Goal: Task Accomplishment & Management: Complete application form

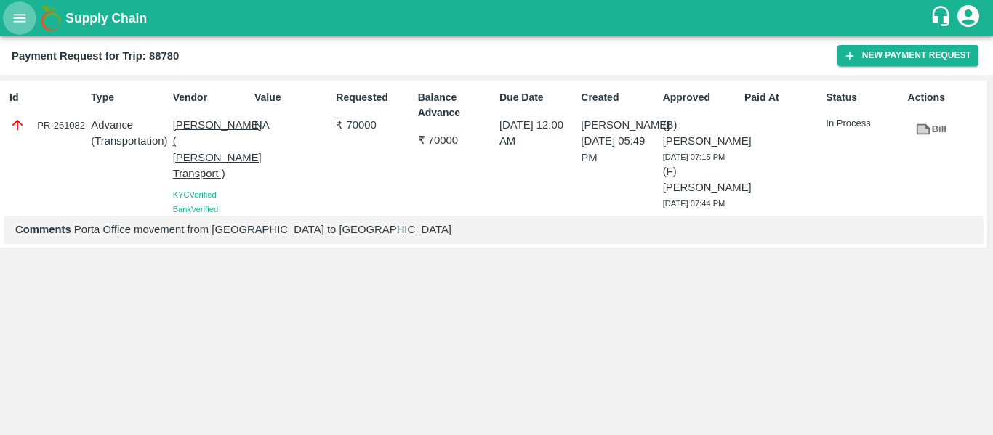
click at [26, 23] on icon "open drawer" at bounding box center [20, 18] width 16 height 16
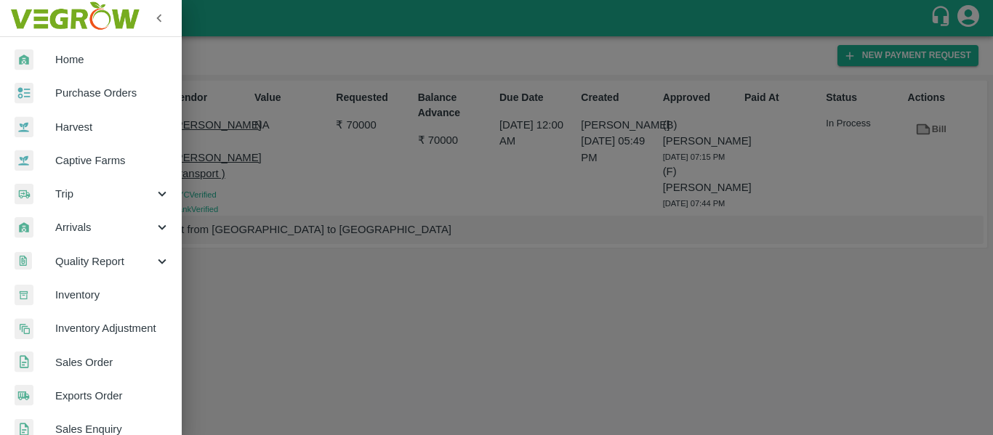
click at [108, 191] on span "Trip" at bounding box center [104, 194] width 99 height 16
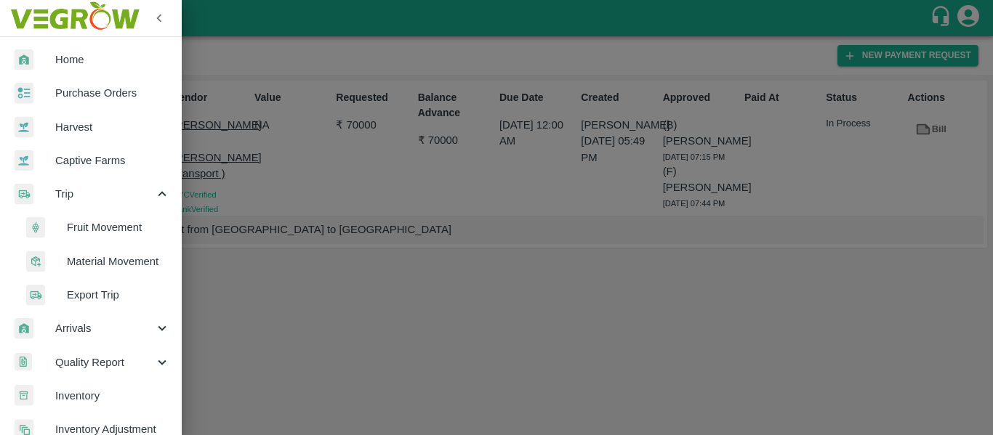
click at [96, 262] on span "Material Movement" at bounding box center [118, 262] width 103 height 16
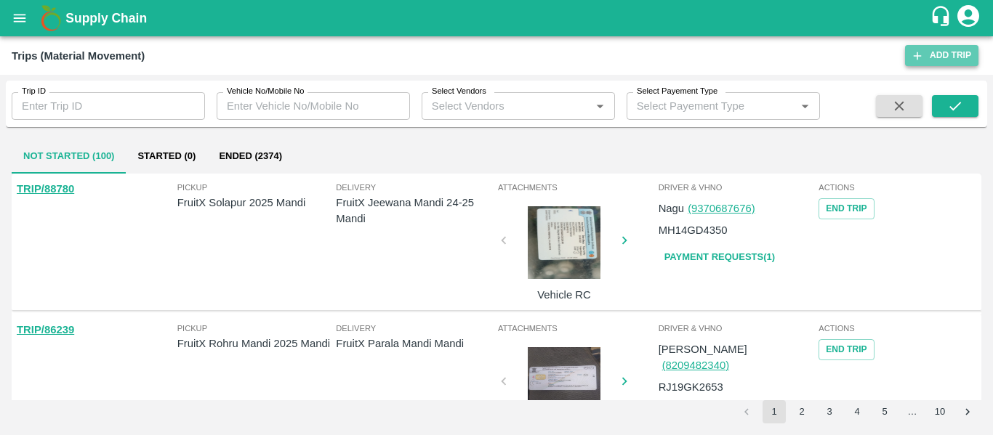
click at [951, 49] on link "Add Trip" at bounding box center [941, 55] width 73 height 21
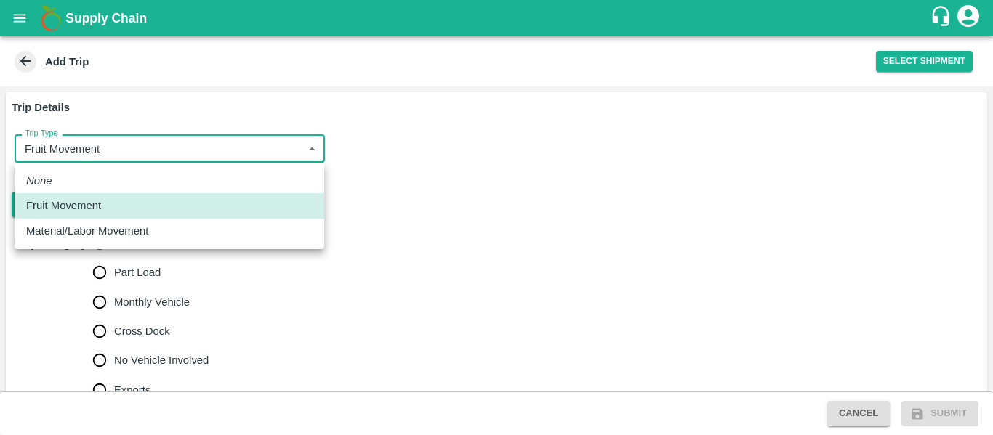
click at [233, 149] on body "Supply Chain Add Trip Select Shipment Trip Details Trip Type Fruit Movement 1 T…" at bounding box center [496, 217] width 993 height 435
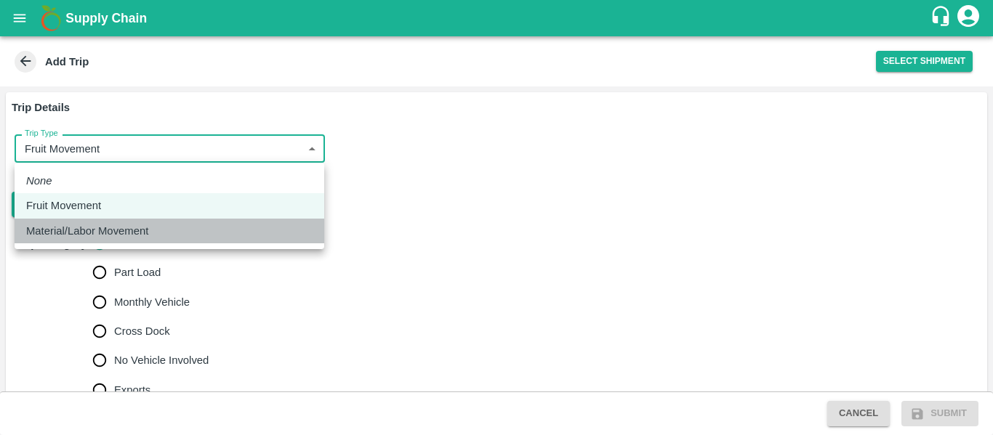
click at [148, 225] on p "Material/Labor Movement" at bounding box center [87, 231] width 122 height 16
type input "2"
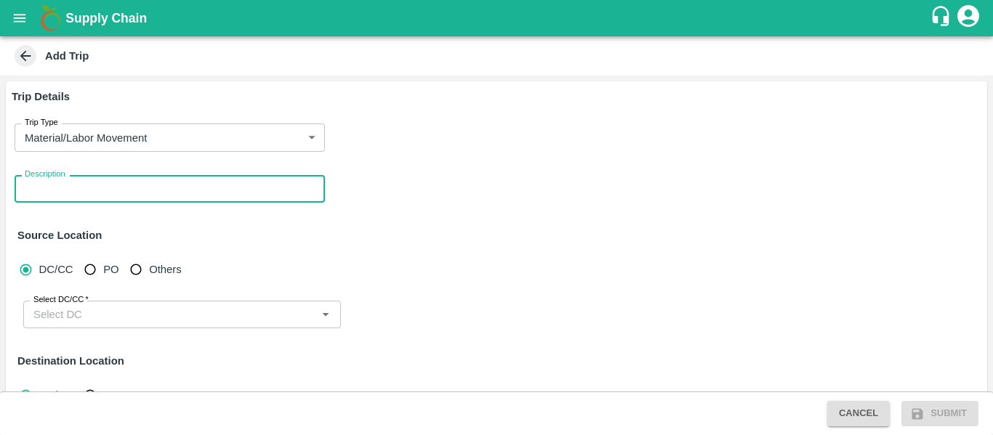
click at [158, 193] on textarea "Description" at bounding box center [170, 189] width 290 height 15
type textarea "Pomo Sickle Machine Movement"
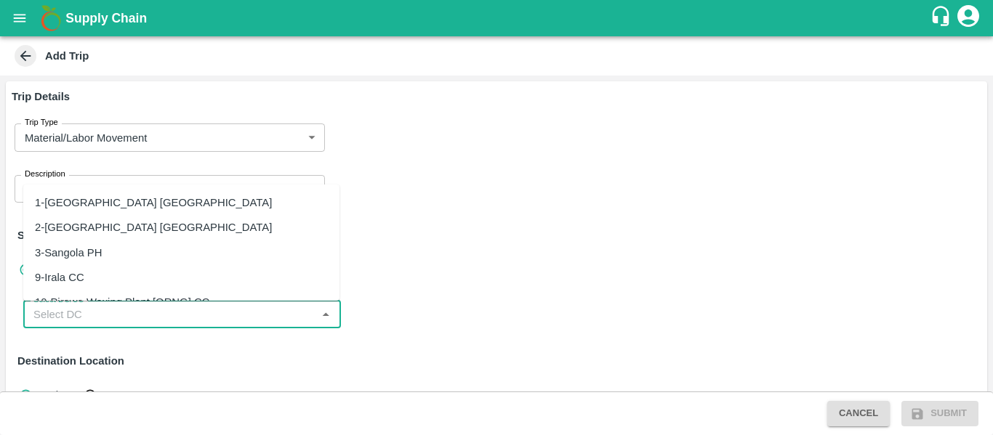
click at [138, 317] on input "Select DC/CC   *" at bounding box center [170, 314] width 285 height 19
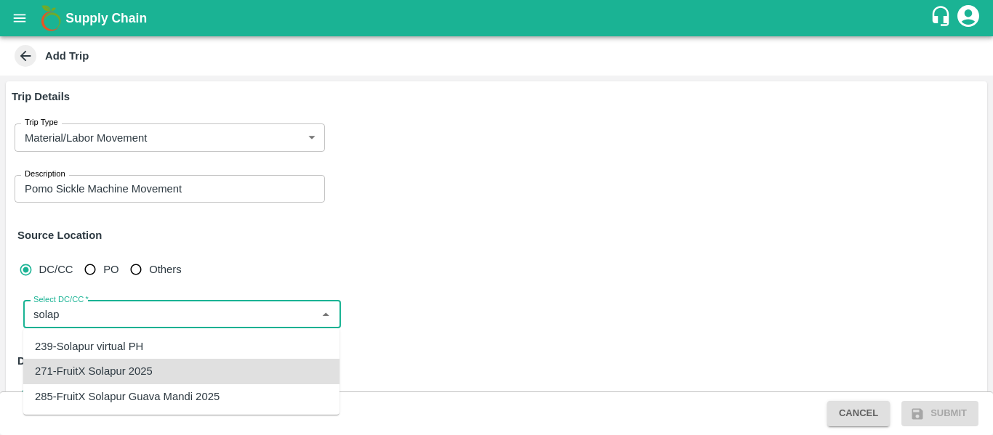
type input "271-FruitX Solapur 2025"
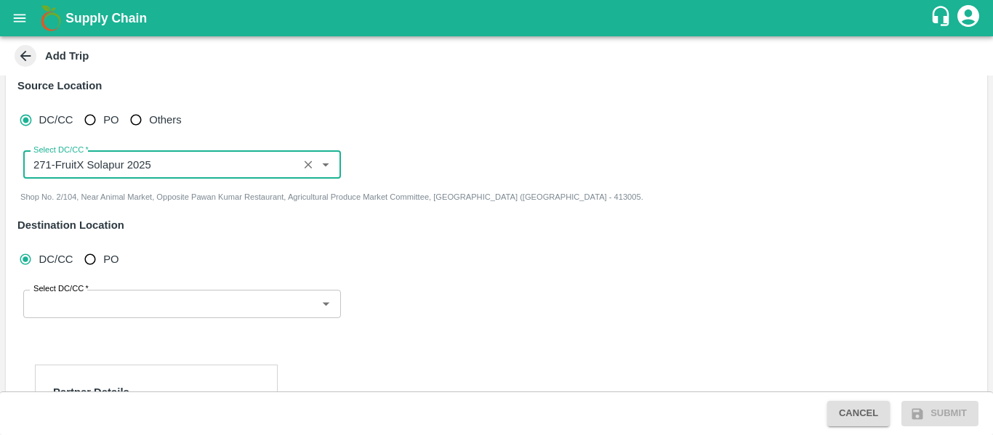
scroll to position [151, 0]
click at [312, 160] on icon "Clear" at bounding box center [309, 164] width 14 height 14
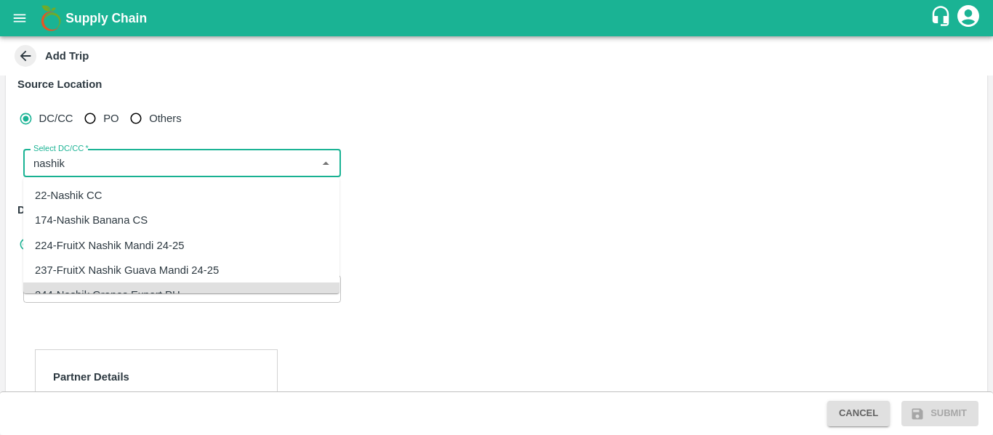
scroll to position [14, 0]
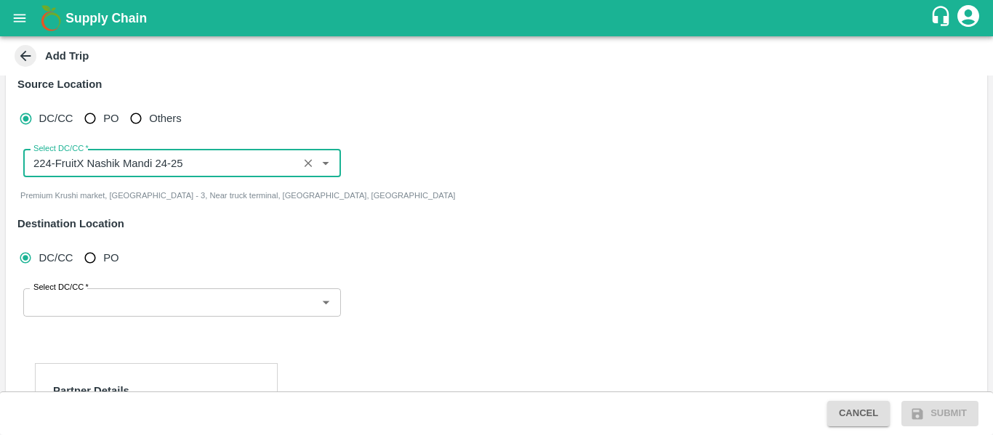
type input "224-FruitX Nashik Mandi 24-25"
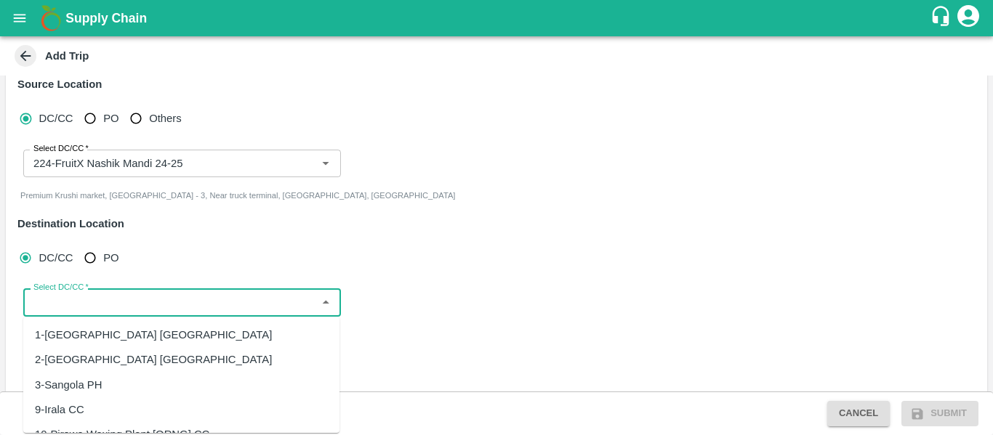
click at [121, 308] on input "Select DC/CC   *" at bounding box center [170, 302] width 285 height 19
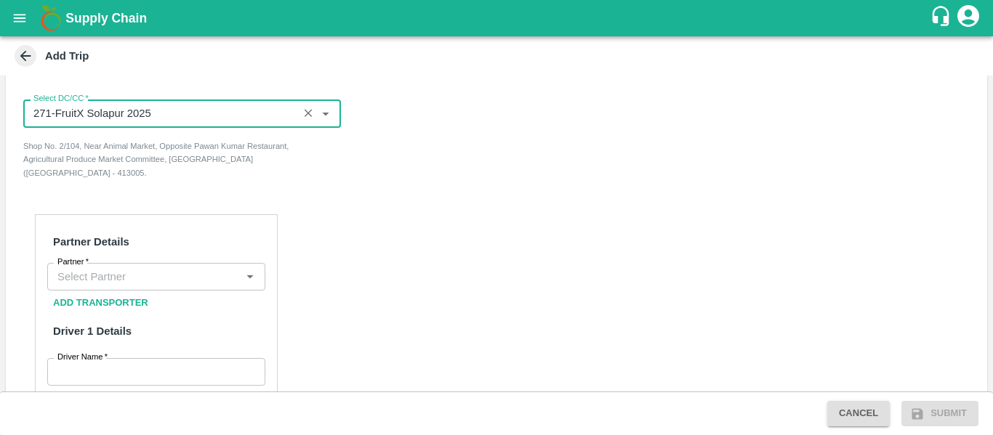
scroll to position [343, 0]
type input "271-FruitX Solapur 2025"
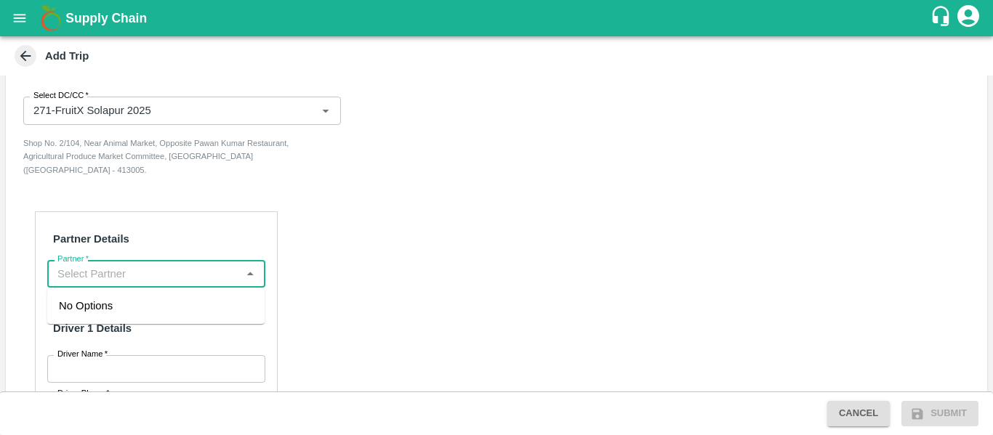
click at [134, 278] on input "Partner   *" at bounding box center [144, 274] width 185 height 19
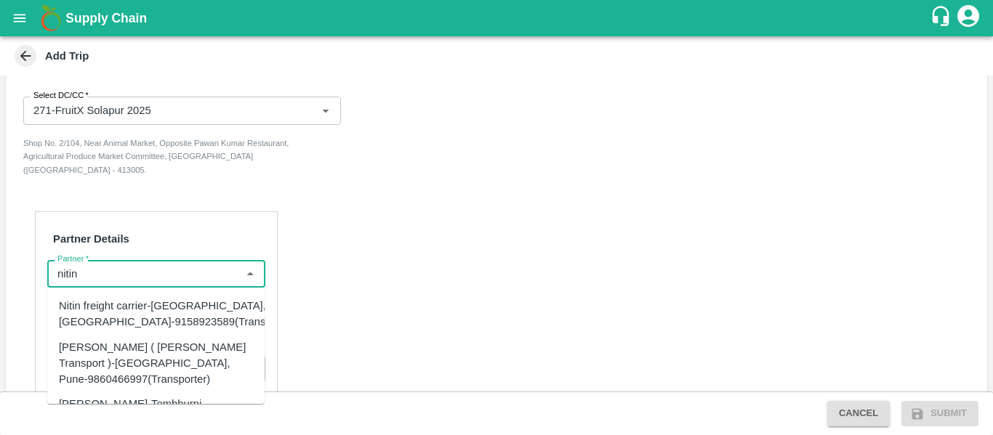
click at [146, 357] on div "Nitin Rasal ( Bhairavnath Transport )-Deulgaon, Pune-9860466997(Transporter)" at bounding box center [156, 364] width 194 height 49
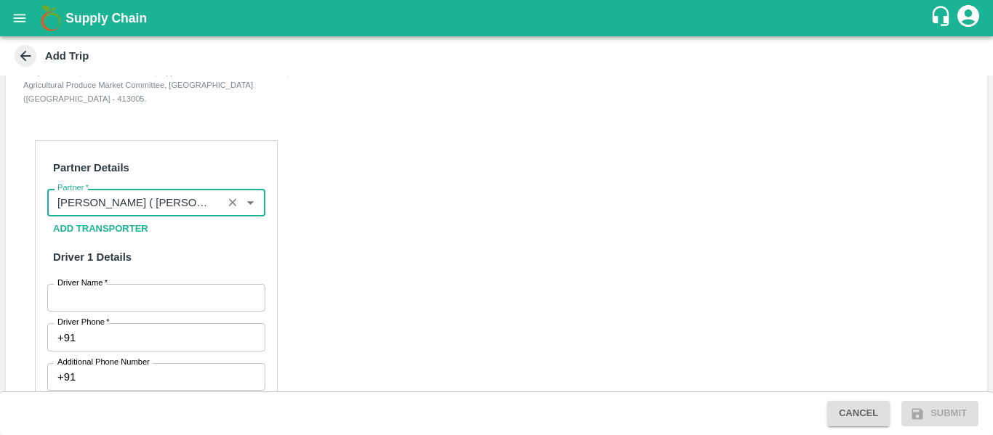
scroll to position [416, 0]
type input "Nitin Rasal ( Bhairavnath Transport )-Deulgaon, Pune-9860466997(Transporter)"
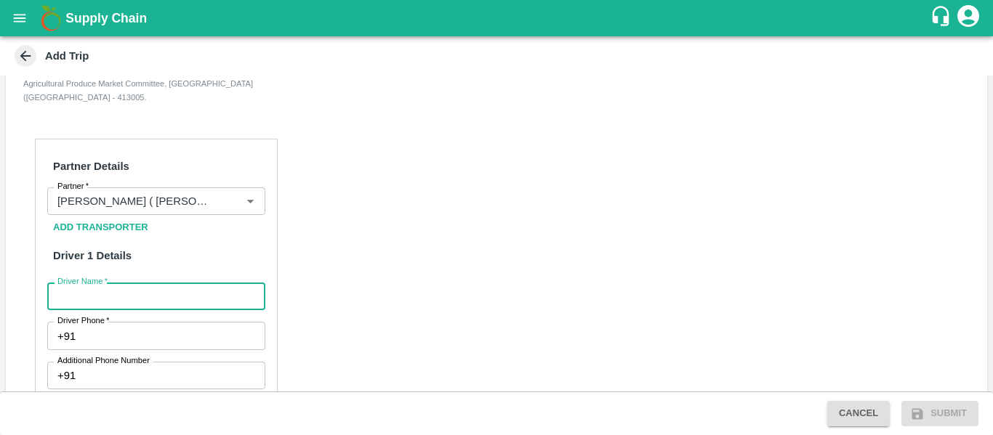
click at [139, 306] on input "Driver Name   *" at bounding box center [156, 297] width 218 height 28
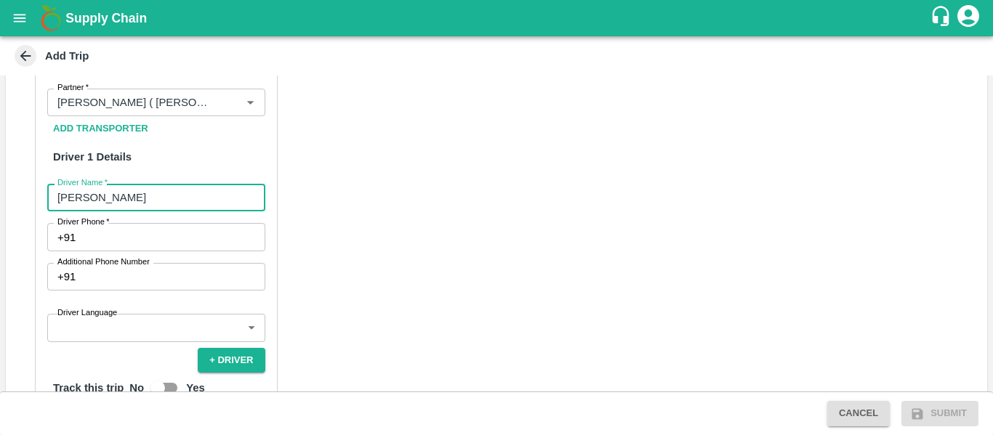
scroll to position [515, 0]
type input "[PERSON_NAME]"
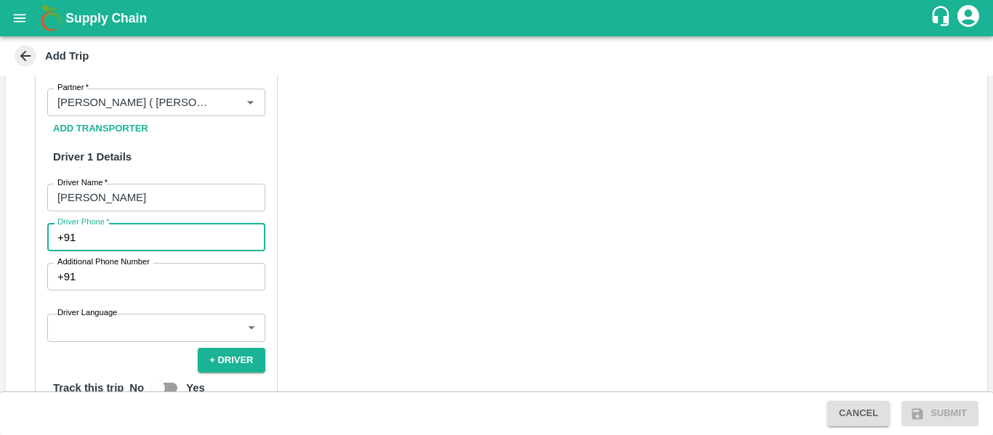
click at [153, 240] on input "Driver Phone   *" at bounding box center [172, 237] width 183 height 28
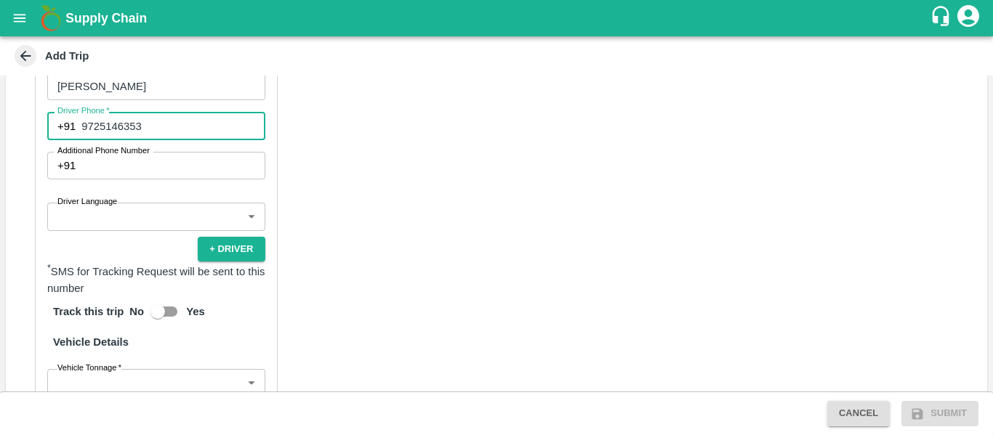
scroll to position [627, 0]
type input "9725146353"
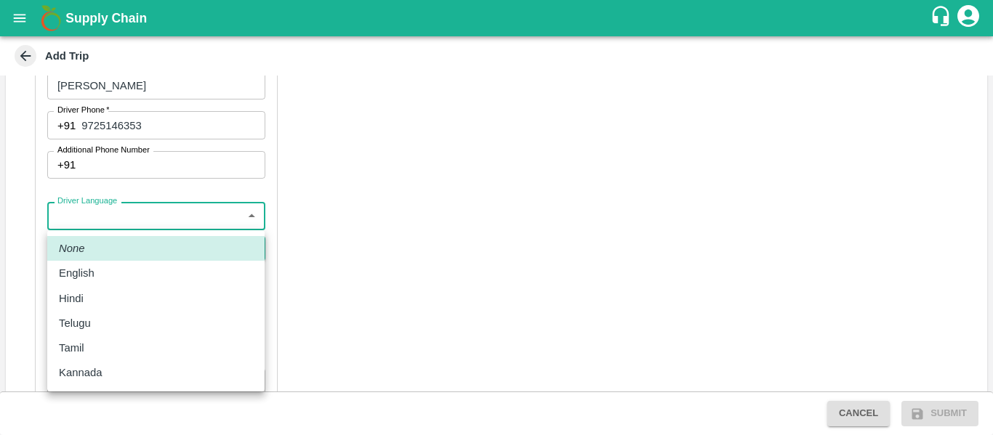
click at [155, 220] on body "Supply Chain Add Trip Trip Details Trip Type Material/Labor Movement 2 Trip Typ…" at bounding box center [496, 217] width 993 height 435
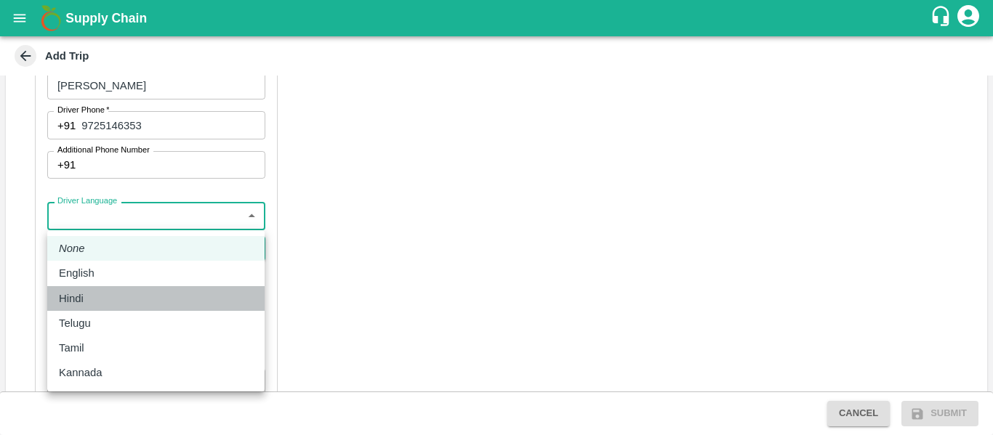
click at [121, 307] on li "Hindi" at bounding box center [155, 298] width 217 height 25
type input "hi"
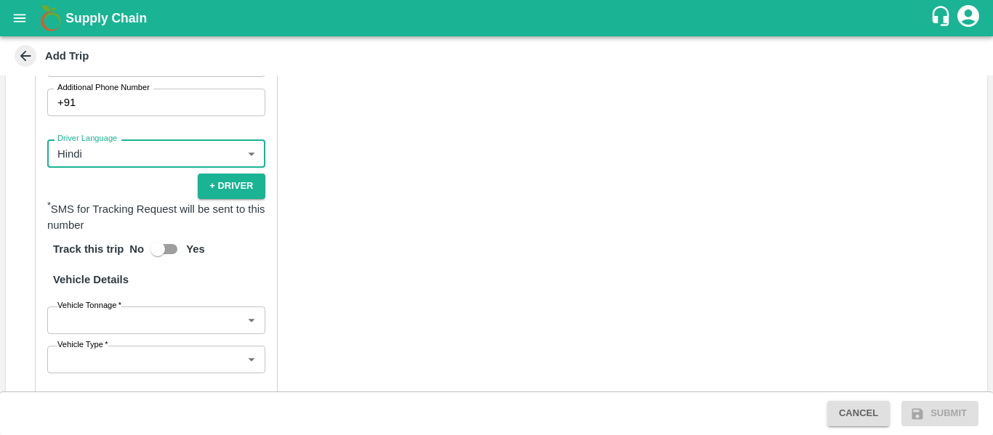
scroll to position [690, 0]
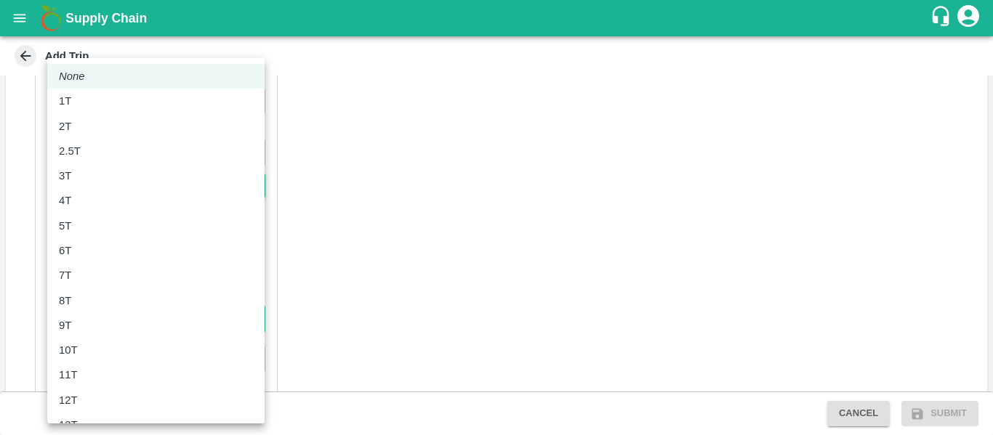
click at [180, 324] on body "Supply Chain Add Trip Trip Details Trip Type Material/Labor Movement 2 Trip Typ…" at bounding box center [496, 217] width 993 height 435
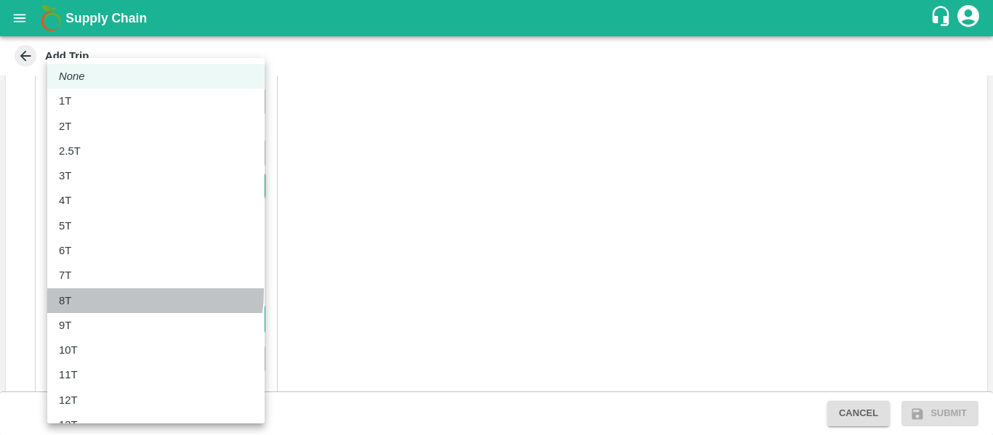
click at [96, 292] on li "8T" at bounding box center [155, 301] width 217 height 25
type input "8000"
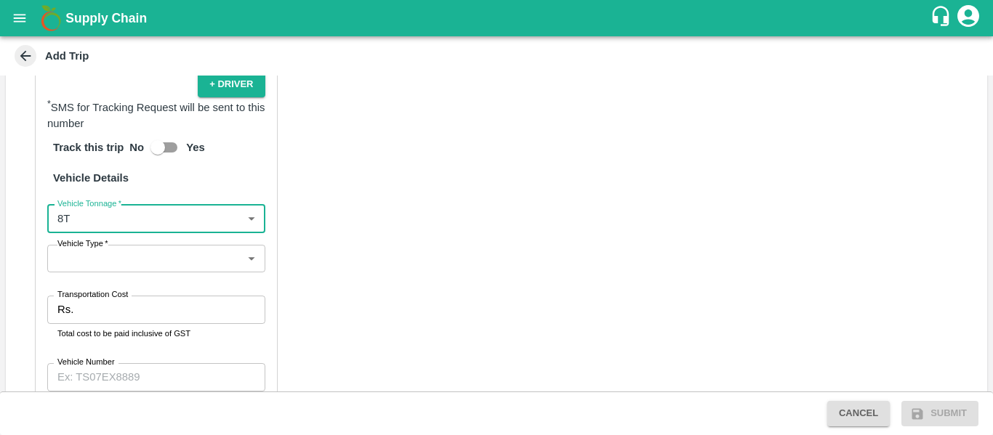
scroll to position [792, 0]
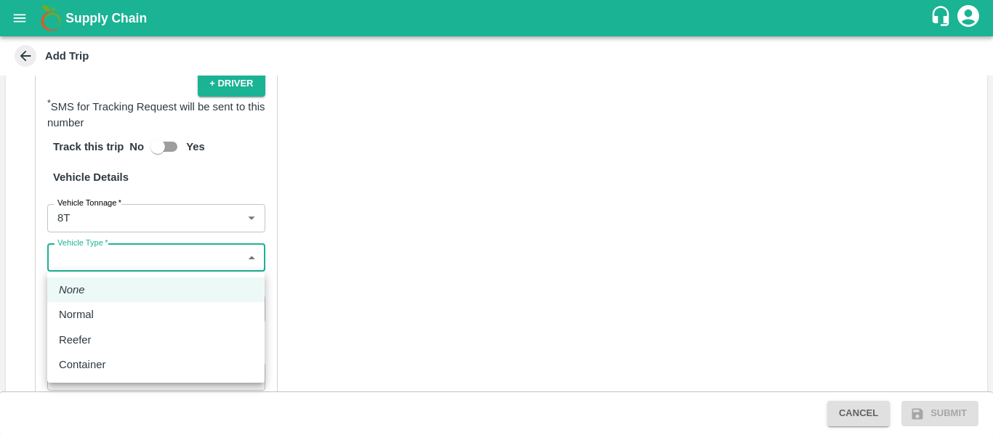
click at [179, 257] on body "Supply Chain Add Trip Trip Details Trip Type Material/Labor Movement 2 Trip Typ…" at bounding box center [496, 217] width 993 height 435
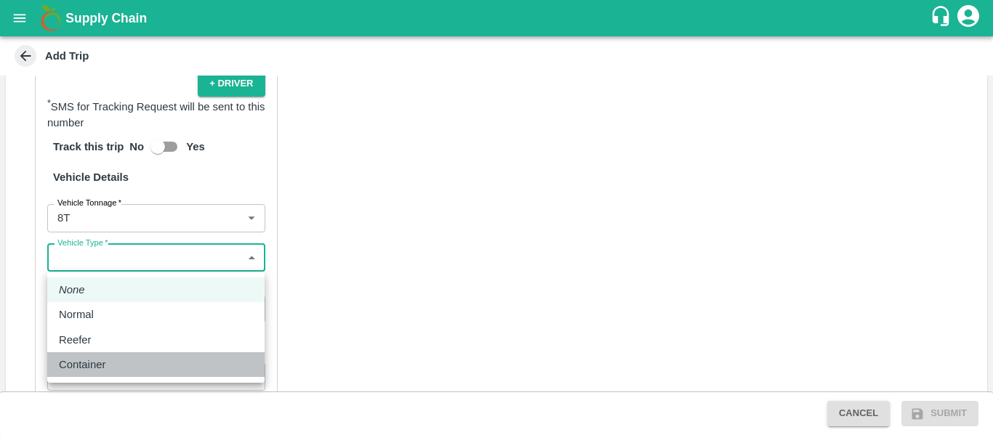
click at [107, 361] on div "Container" at bounding box center [86, 365] width 54 height 16
type input "Container"
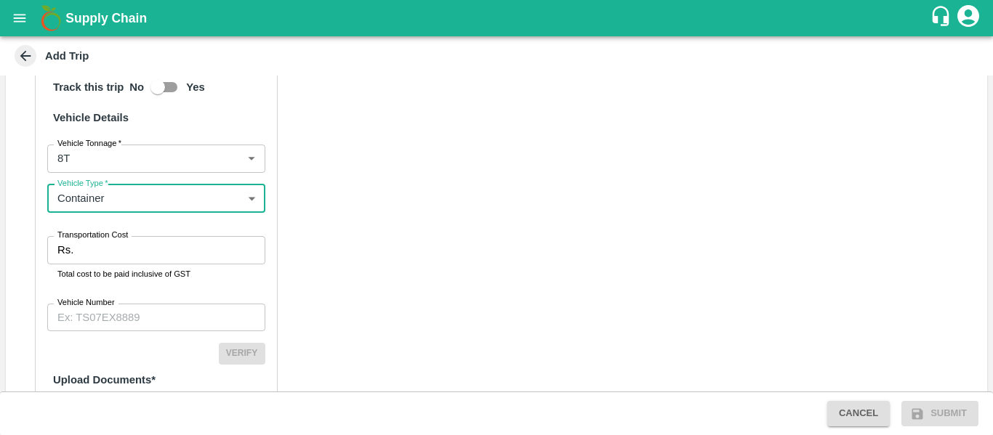
scroll to position [852, 0]
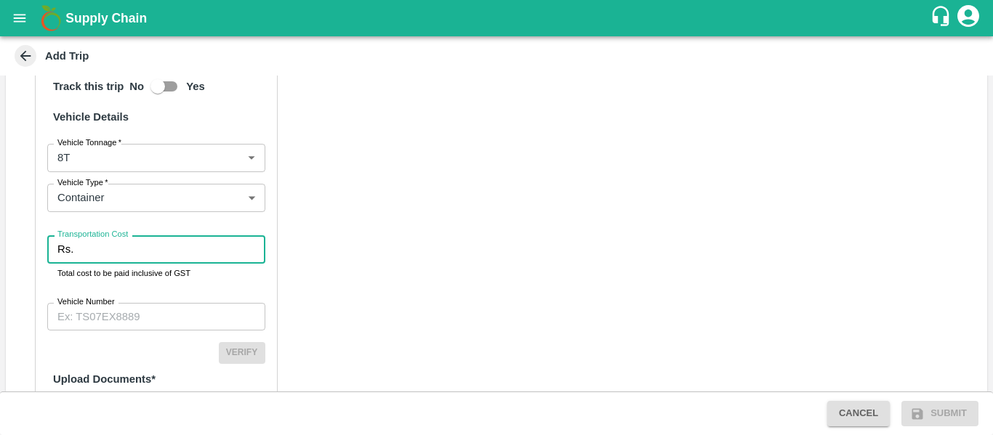
click at [124, 256] on input "Transportation Cost" at bounding box center [171, 250] width 185 height 28
type input "45000"
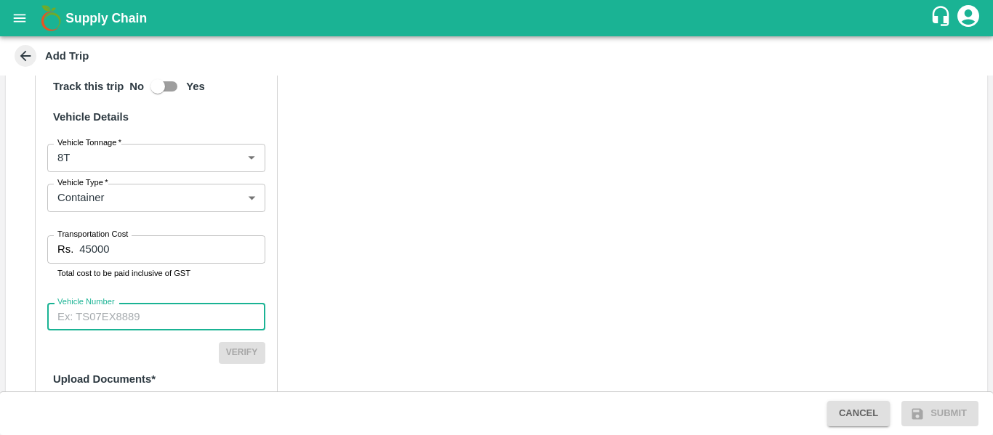
click at [125, 320] on input "Vehicle Number" at bounding box center [156, 317] width 218 height 28
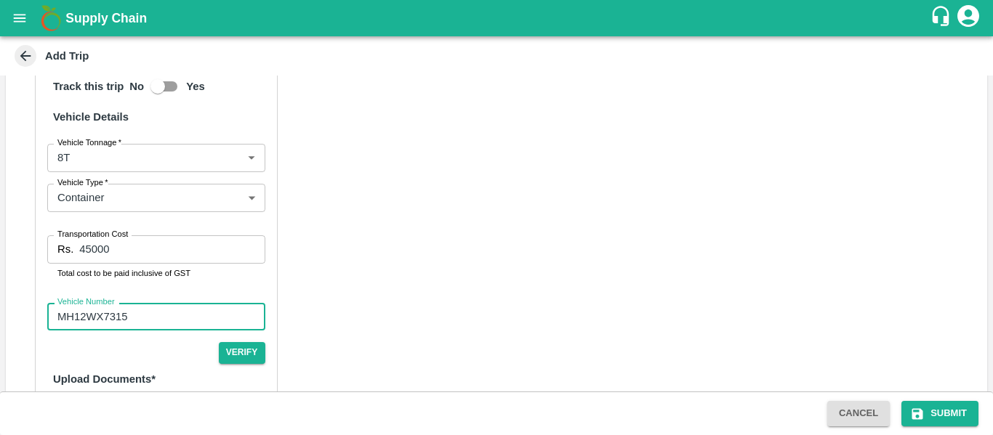
scroll to position [947, 0]
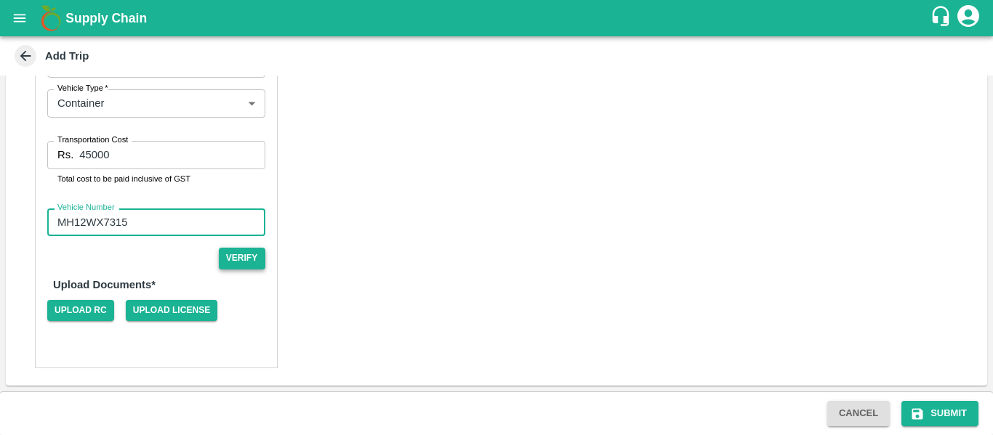
type input "MH12WX7315"
click at [251, 257] on button "Verify" at bounding box center [242, 258] width 47 height 21
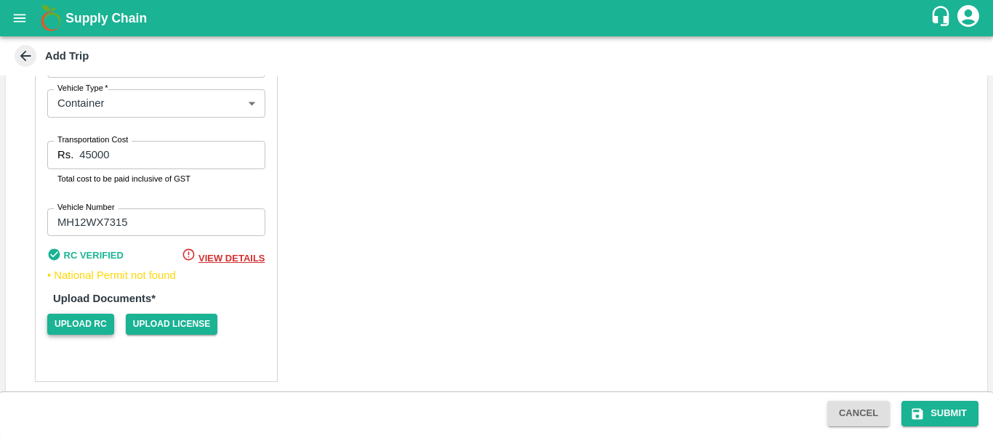
click at [81, 324] on span "Upload RC" at bounding box center [80, 324] width 67 height 21
click at [0, 0] on input "Upload RC" at bounding box center [0, 0] width 0 height 0
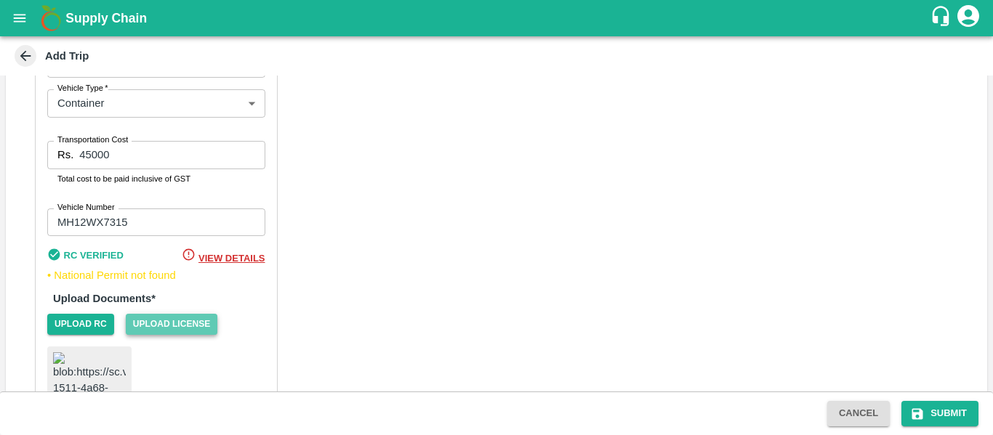
click at [191, 316] on span "Upload License" at bounding box center [172, 324] width 92 height 21
click at [0, 0] on input "Upload License" at bounding box center [0, 0] width 0 height 0
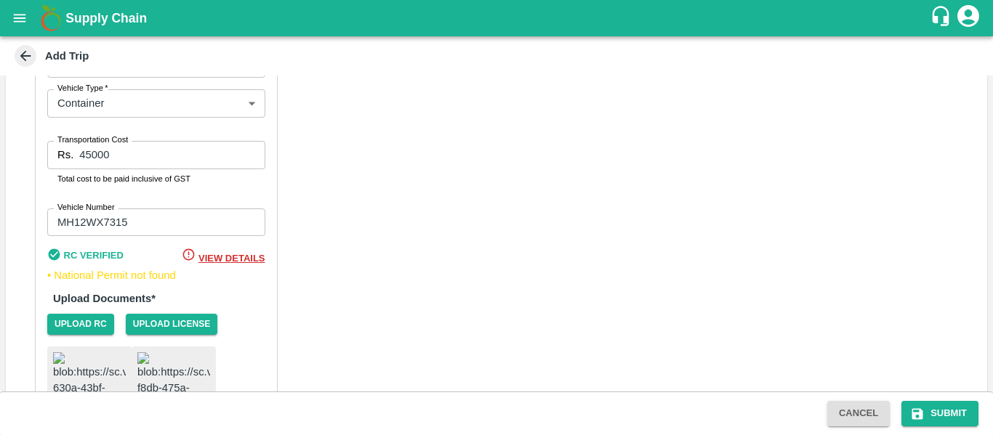
scroll to position [1115, 0]
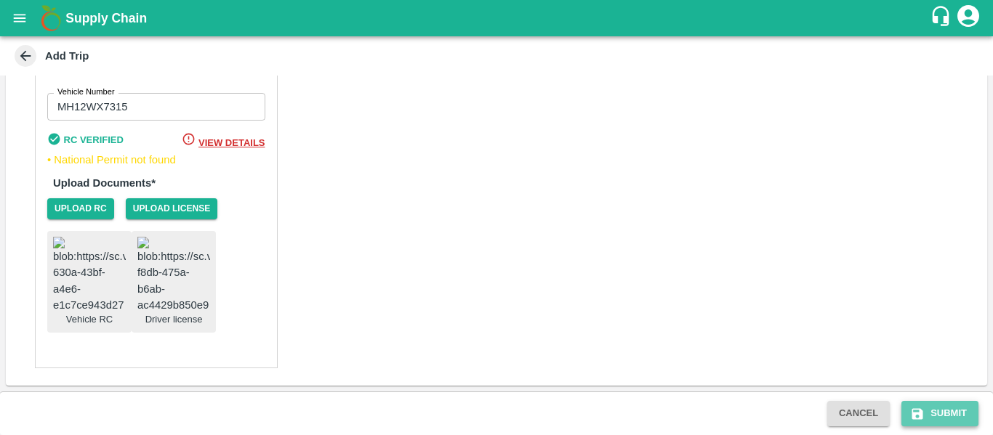
click at [952, 409] on button "Submit" at bounding box center [940, 413] width 77 height 25
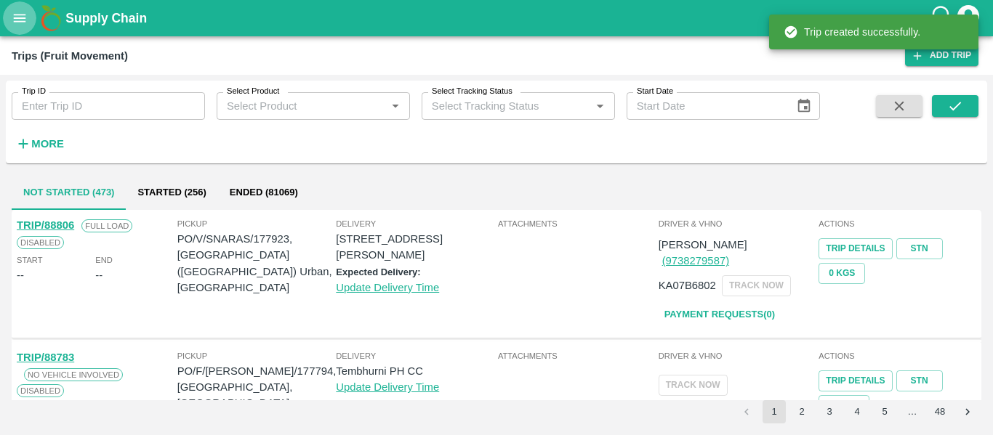
click at [16, 15] on icon "open drawer" at bounding box center [20, 18] width 12 height 8
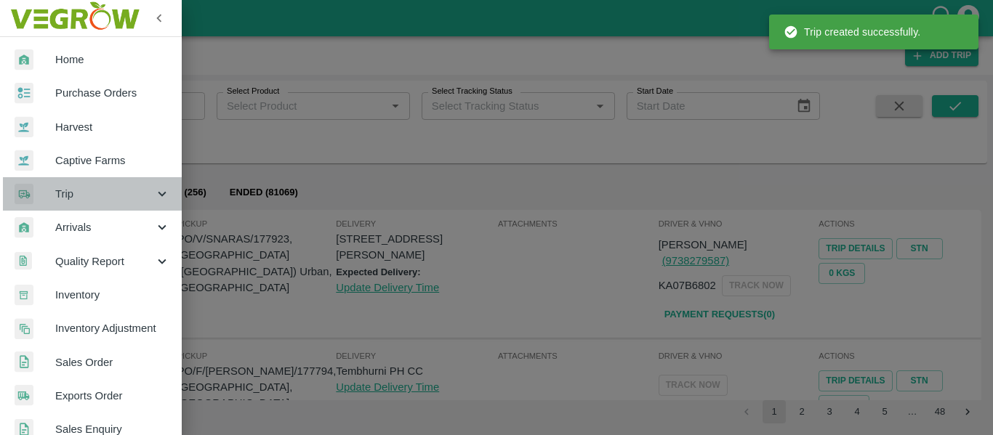
click at [95, 201] on span "Trip" at bounding box center [104, 194] width 99 height 16
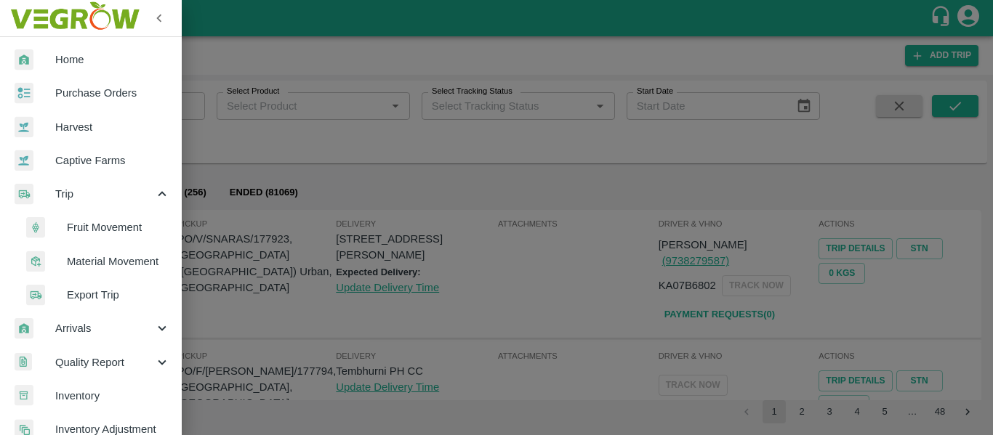
click at [93, 256] on span "Material Movement" at bounding box center [118, 262] width 103 height 16
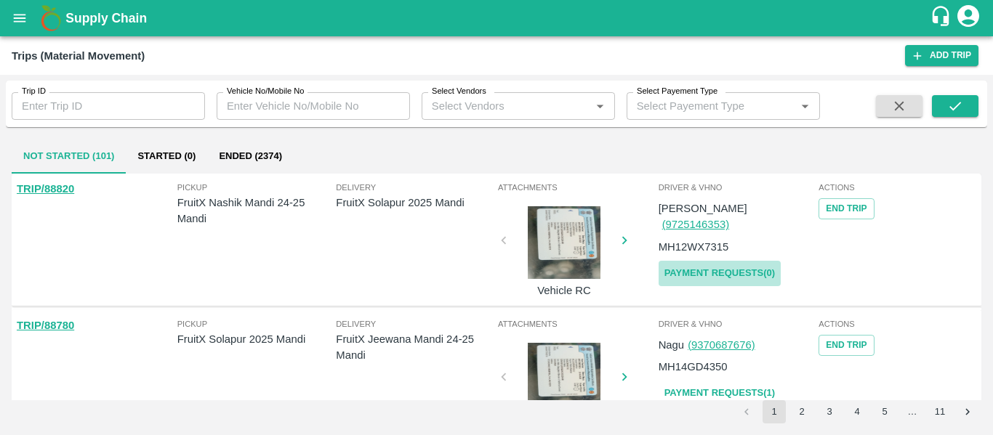
click at [707, 267] on link "Payment Requests( 0 )" at bounding box center [720, 273] width 122 height 25
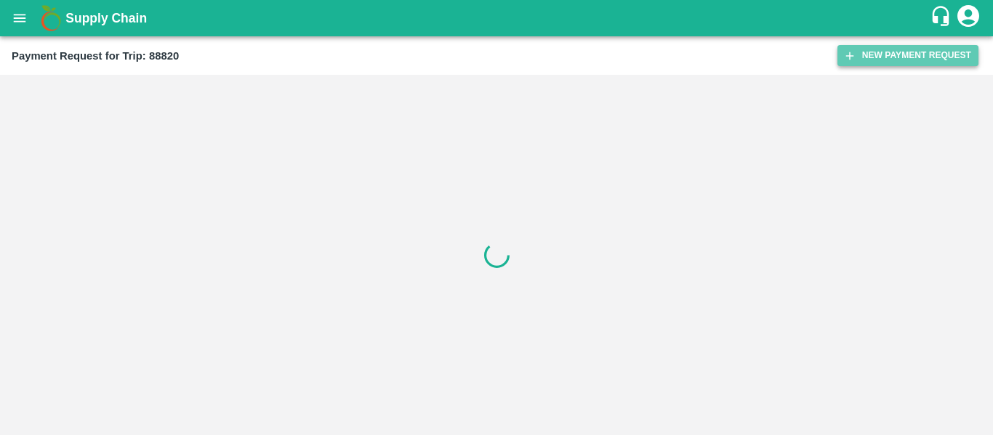
click at [895, 53] on button "New Payment Request" at bounding box center [908, 55] width 141 height 21
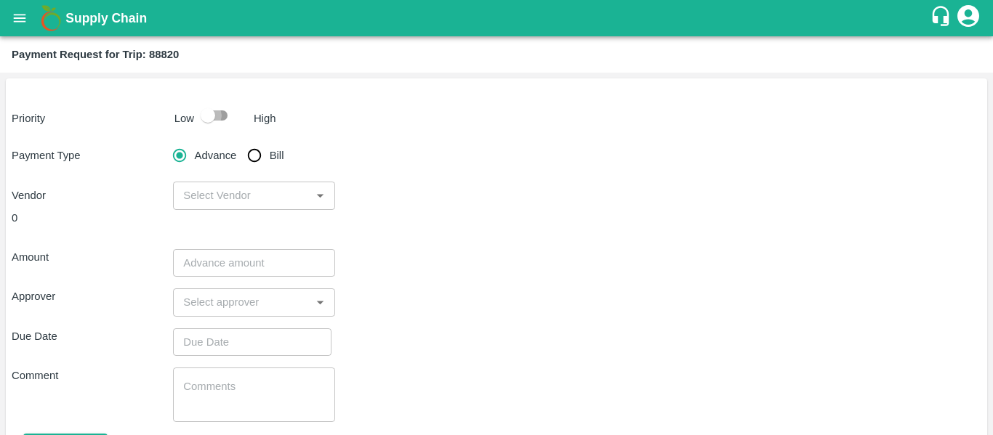
click at [203, 114] on input "checkbox" at bounding box center [207, 116] width 83 height 28
checkbox input "true"
click at [254, 150] on input "Bill" at bounding box center [254, 155] width 29 height 29
radio input "true"
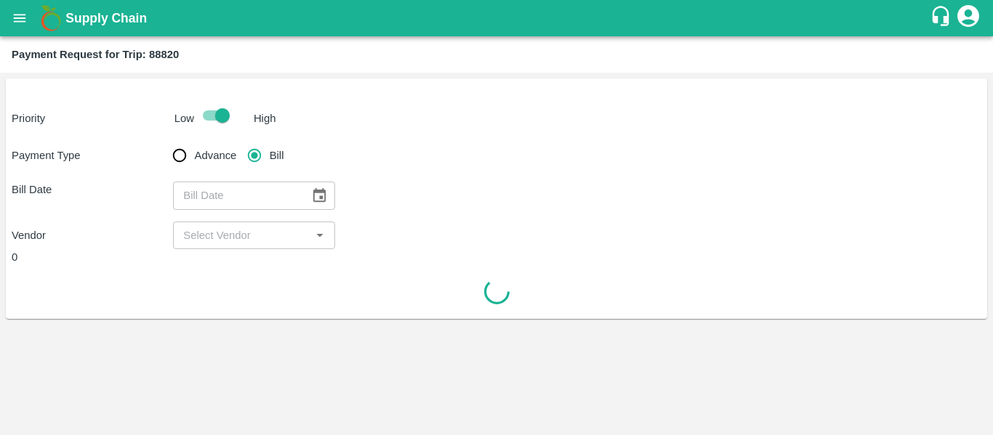
click at [190, 153] on input "Advance" at bounding box center [179, 155] width 29 height 29
radio input "true"
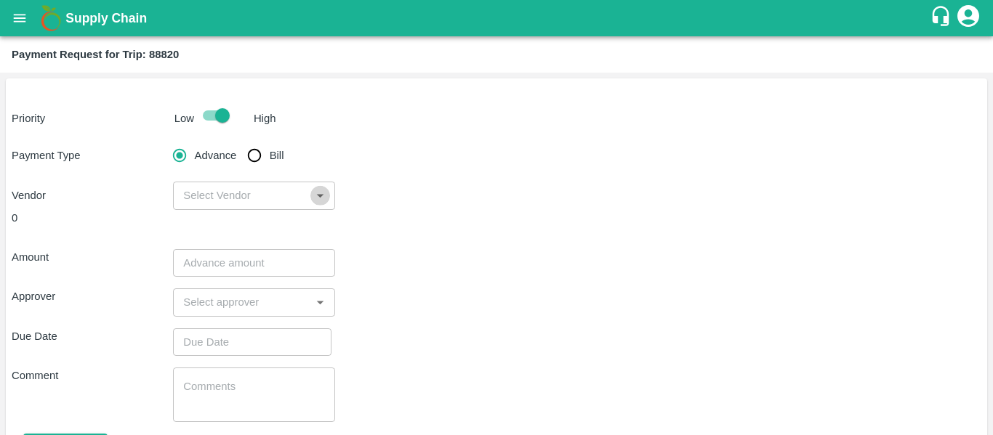
click at [313, 199] on icon "Open" at bounding box center [320, 196] width 16 height 16
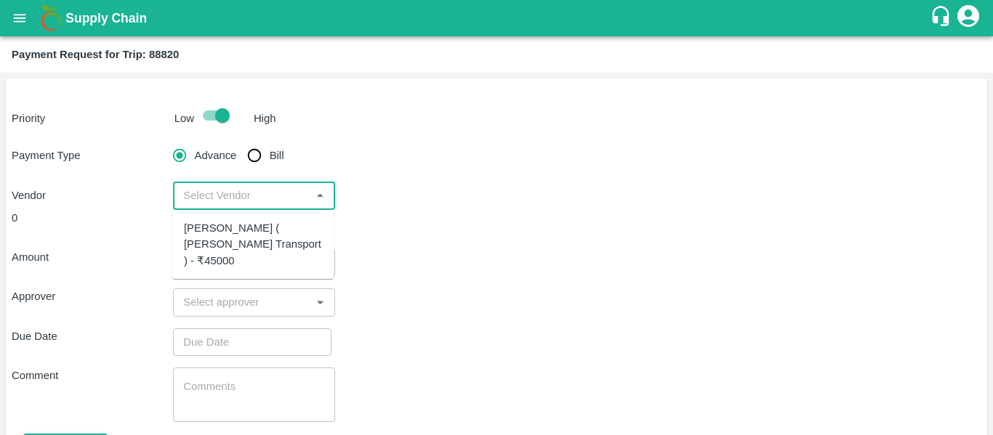
click at [278, 243] on div "[PERSON_NAME] ( [PERSON_NAME] Transport ) - ₹45000" at bounding box center [253, 244] width 138 height 49
type input "[PERSON_NAME] ( [PERSON_NAME] Transport ) - ₹45000"
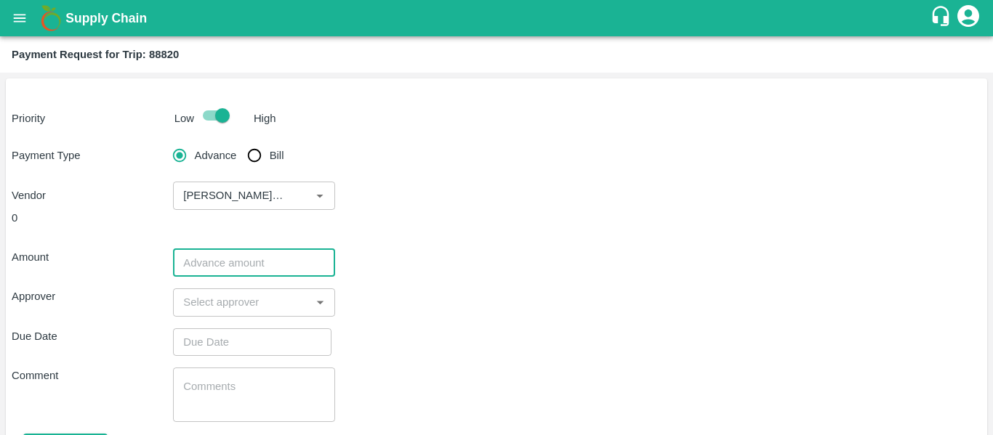
click at [257, 260] on input "number" at bounding box center [253, 263] width 161 height 28
type input "40000"
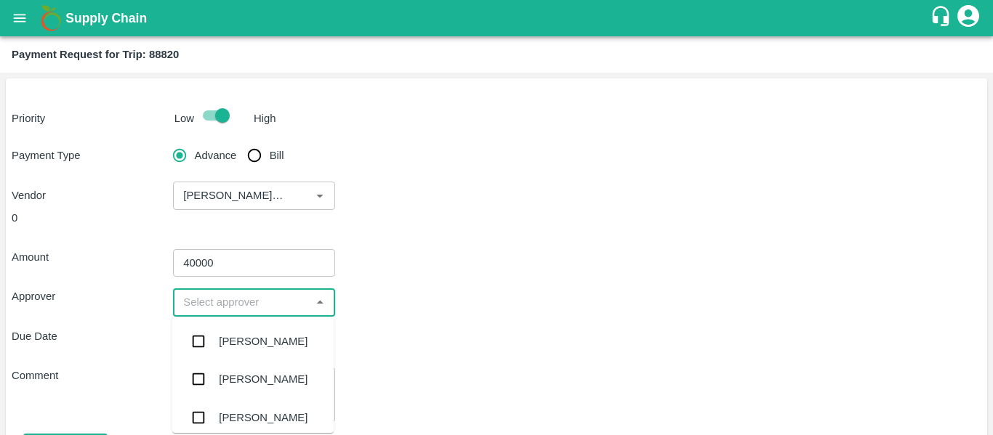
click at [258, 295] on input "input" at bounding box center [241, 302] width 129 height 19
type input "pal"
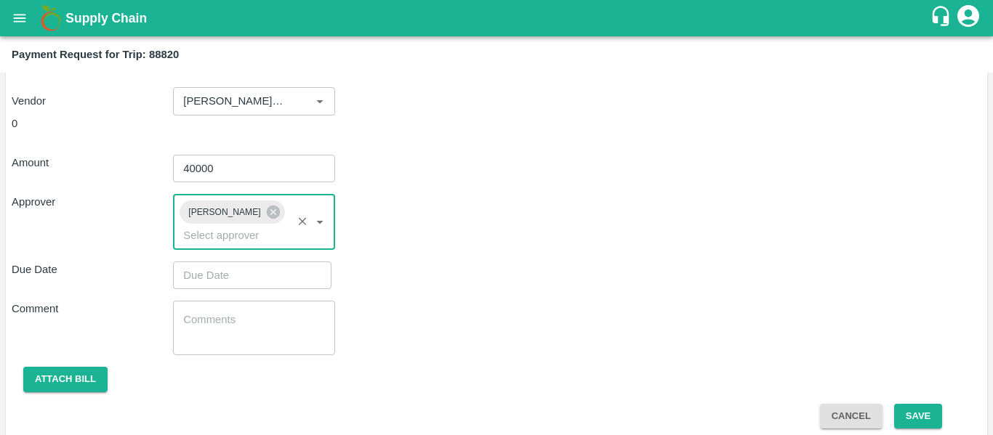
scroll to position [95, 0]
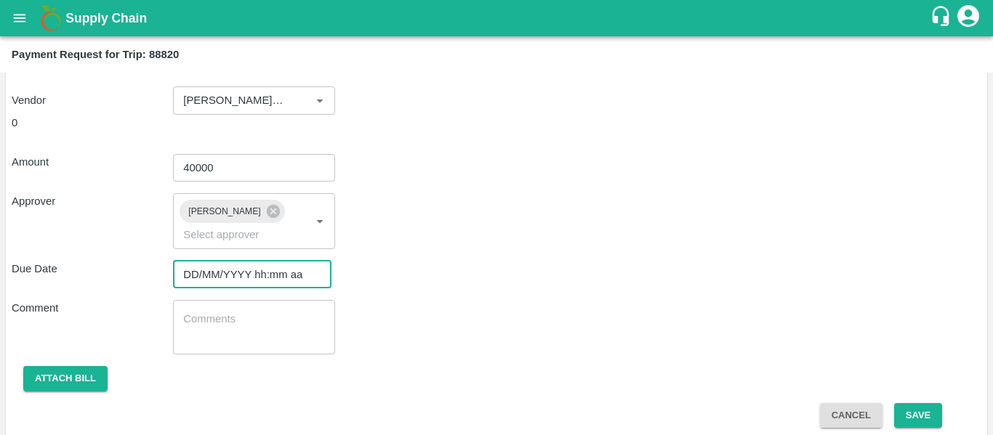
click at [260, 281] on input "DD/MM/YYYY hh:mm aa" at bounding box center [247, 275] width 148 height 28
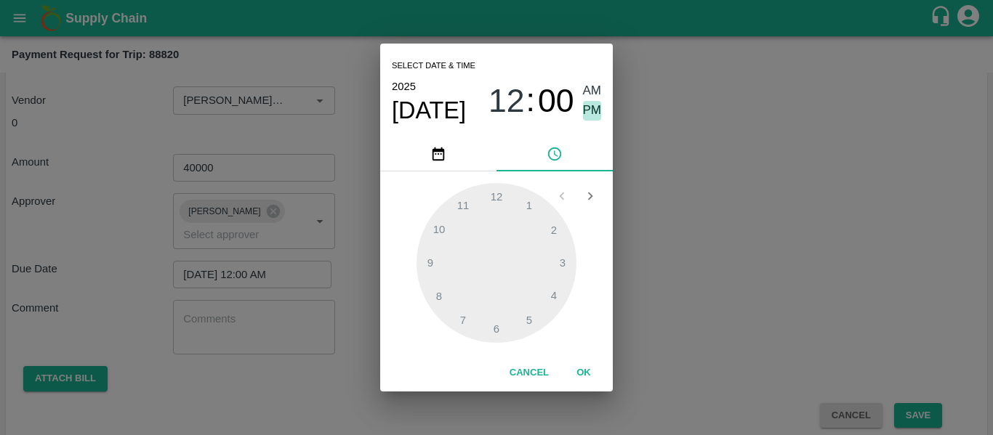
click at [592, 108] on span "PM" at bounding box center [592, 111] width 19 height 20
click at [530, 206] on div at bounding box center [497, 263] width 160 height 160
click at [465, 202] on div at bounding box center [497, 263] width 160 height 160
click at [588, 109] on span "PM" at bounding box center [592, 111] width 19 height 20
click at [499, 200] on div at bounding box center [497, 263] width 160 height 160
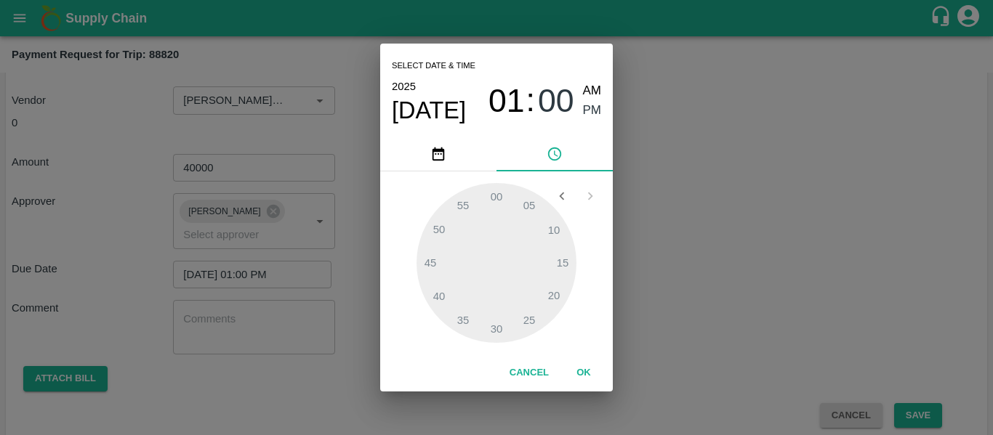
click at [463, 204] on div at bounding box center [497, 263] width 160 height 160
click at [473, 195] on div at bounding box center [497, 263] width 160 height 160
type input "[DATE] 01:57 PM"
click at [584, 372] on button "OK" at bounding box center [584, 373] width 47 height 25
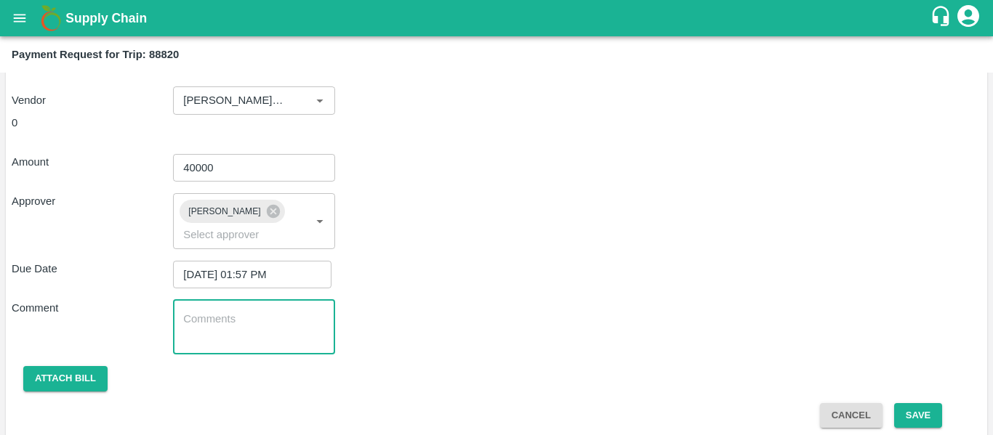
click at [214, 339] on textarea at bounding box center [253, 327] width 141 height 31
type textarea "P"
type textarea "Pomo Sickle Machine movement"
click at [47, 382] on button "Attach bill" at bounding box center [65, 378] width 84 height 25
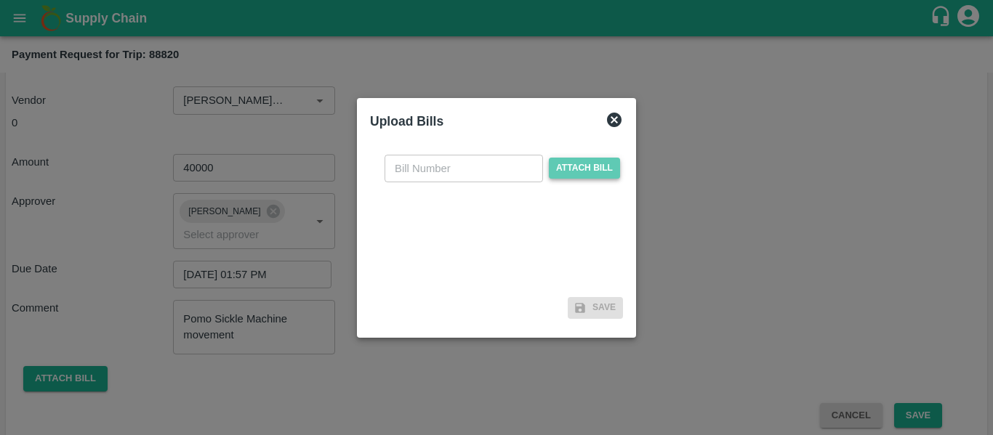
click at [597, 169] on span "Attach bill" at bounding box center [584, 168] width 71 height 21
click at [0, 0] on input "Attach bill" at bounding box center [0, 0] width 0 height 0
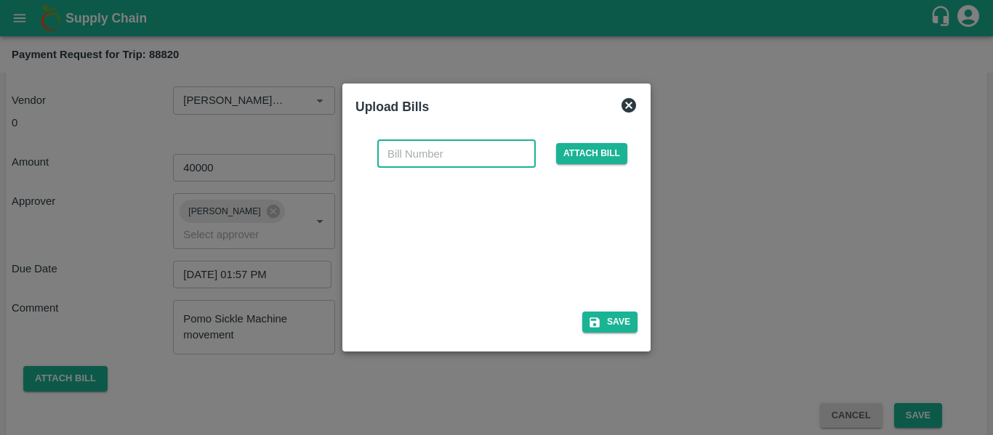
click at [430, 162] on input "text" at bounding box center [456, 154] width 158 height 28
type input "3994"
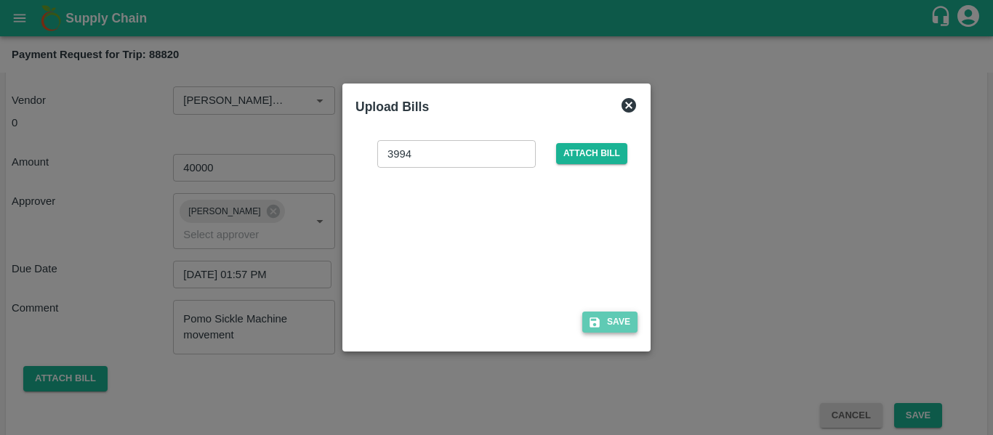
click at [620, 322] on button "Save" at bounding box center [609, 322] width 55 height 21
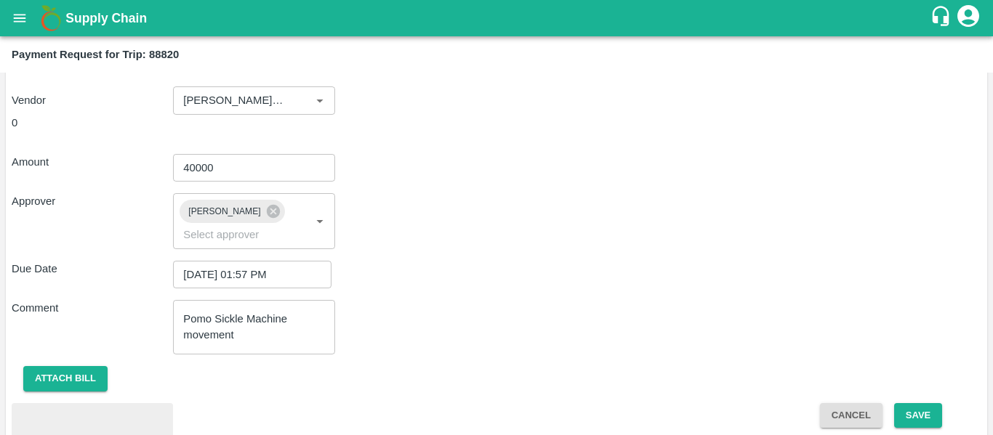
scroll to position [183, 0]
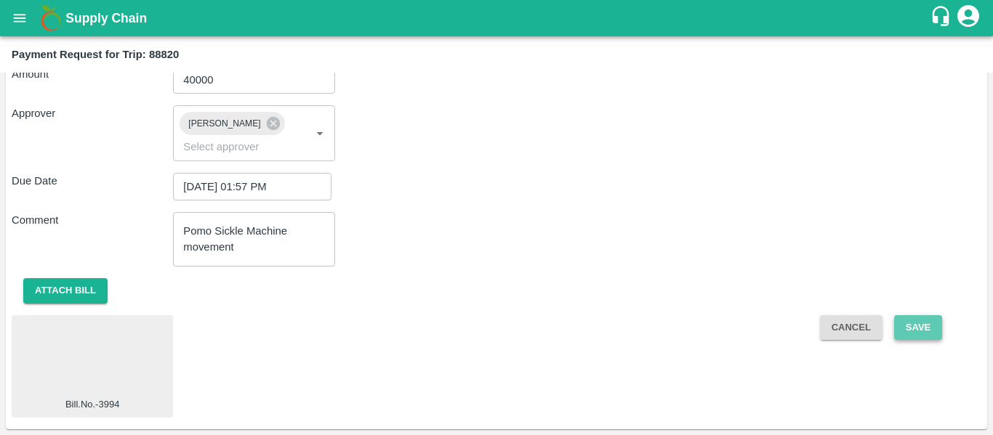
click at [909, 324] on button "Save" at bounding box center [918, 328] width 48 height 25
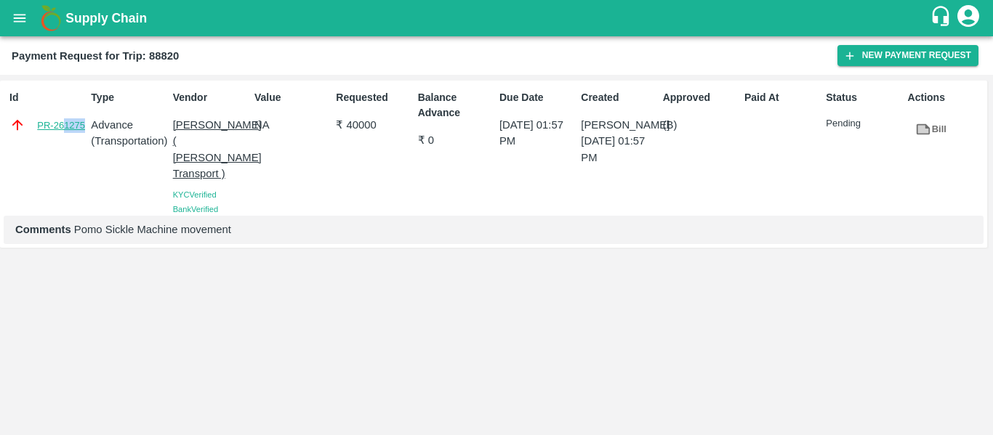
drag, startPoint x: 83, startPoint y: 134, endPoint x: 52, endPoint y: 130, distance: 30.8
click at [52, 130] on div "Id PR-261275" at bounding box center [44, 150] width 81 height 132
click at [65, 149] on div "Id PR-261275" at bounding box center [44, 150] width 81 height 132
drag, startPoint x: 78, startPoint y: 137, endPoint x: 32, endPoint y: 129, distance: 46.5
click at [32, 129] on div "Id PR-261275" at bounding box center [44, 150] width 81 height 132
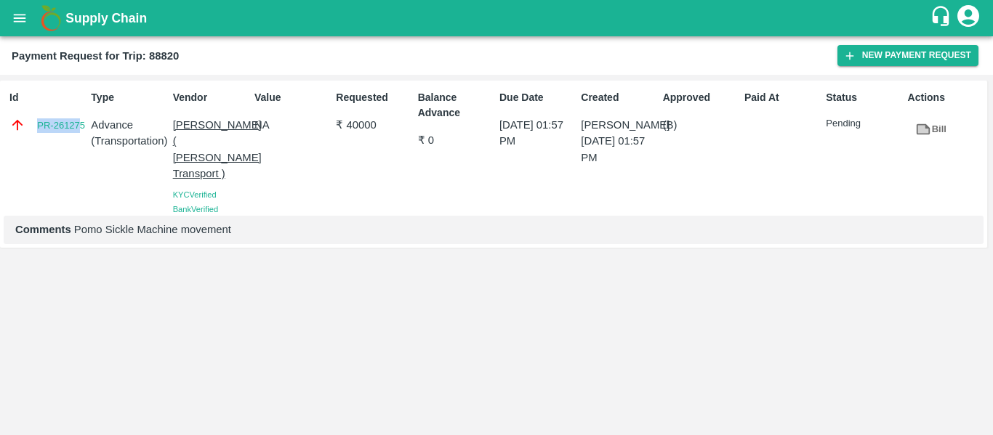
click at [69, 142] on div "Id PR-261275" at bounding box center [44, 150] width 81 height 132
drag, startPoint x: 86, startPoint y: 133, endPoint x: 33, endPoint y: 135, distance: 53.1
click at [33, 135] on div "Id PR-261275 Type Advance ( Transportation ) Vendor [PERSON_NAME] ( [PERSON_NAM…" at bounding box center [493, 164] width 987 height 166
click at [60, 149] on div "Id PR-261275" at bounding box center [44, 150] width 81 height 132
drag, startPoint x: 89, startPoint y: 132, endPoint x: 36, endPoint y: 146, distance: 54.3
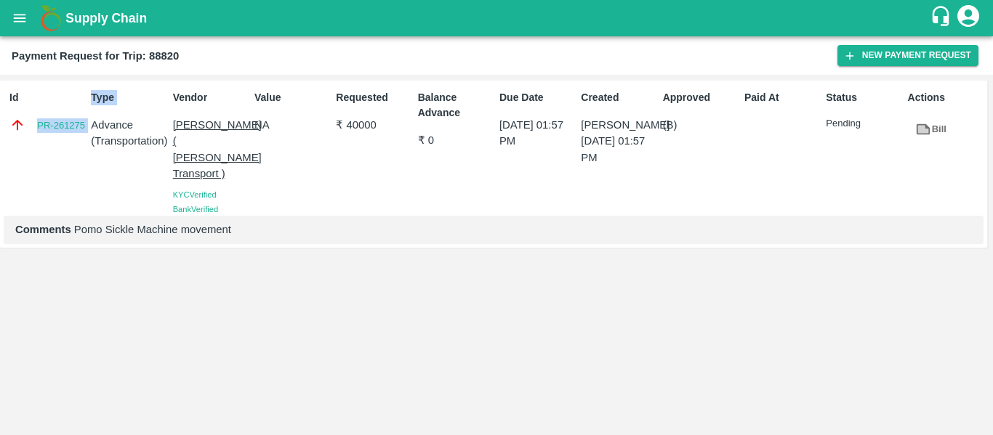
click at [36, 146] on div "Id PR-261275 Type Advance ( Transportation ) Vendor [PERSON_NAME] ( [PERSON_NAM…" at bounding box center [493, 164] width 987 height 166
click at [36, 146] on div "Id PR-261275" at bounding box center [44, 150] width 81 height 132
drag, startPoint x: 32, startPoint y: 130, endPoint x: 83, endPoint y: 137, distance: 51.4
click at [83, 137] on div "Id PR-261275" at bounding box center [44, 150] width 81 height 132
copy link "PR-261275"
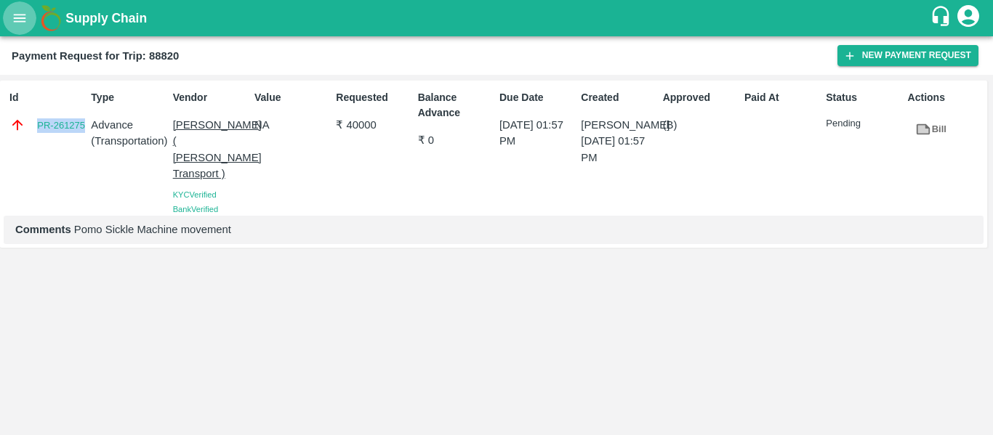
click at [22, 24] on icon "open drawer" at bounding box center [20, 18] width 16 height 16
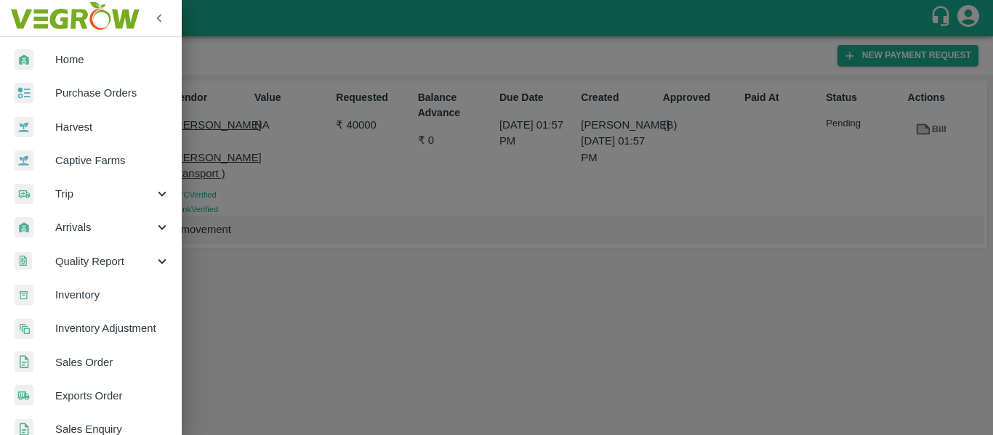
click at [97, 185] on div "Trip" at bounding box center [91, 193] width 182 height 33
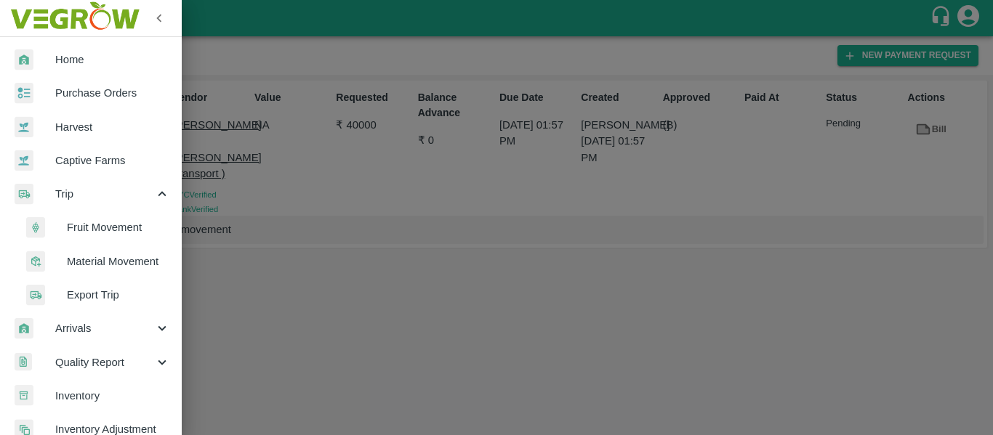
click at [85, 263] on span "Material Movement" at bounding box center [118, 262] width 103 height 16
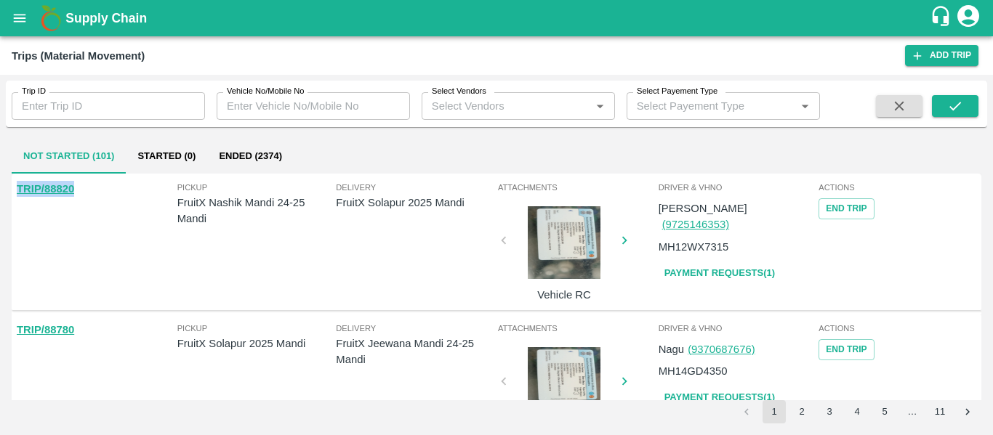
drag, startPoint x: 100, startPoint y: 196, endPoint x: 7, endPoint y: 177, distance: 94.8
click at [7, 177] on div "Not Started (101) Started (0) Ended (2374) TRIP/88820 Pickup FruitX Nashik Mand…" at bounding box center [496, 281] width 981 height 297
copy link "TRIP/88820"
